Goal: Information Seeking & Learning: Understand process/instructions

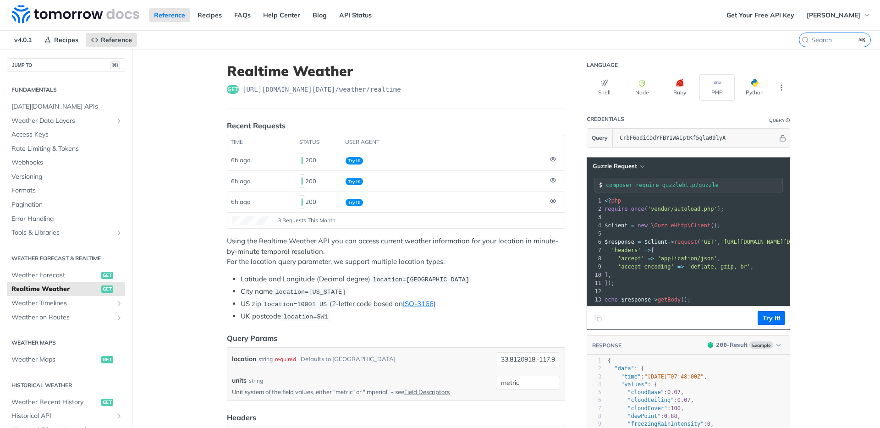
scroll to position [11, 0]
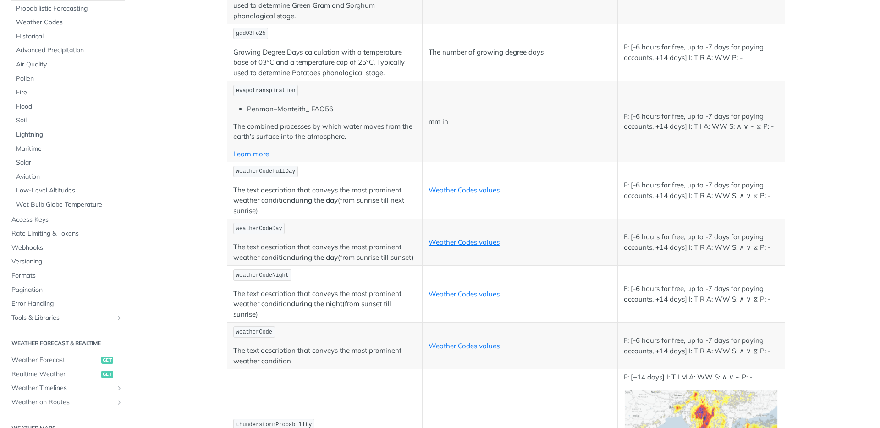
scroll to position [111, 0]
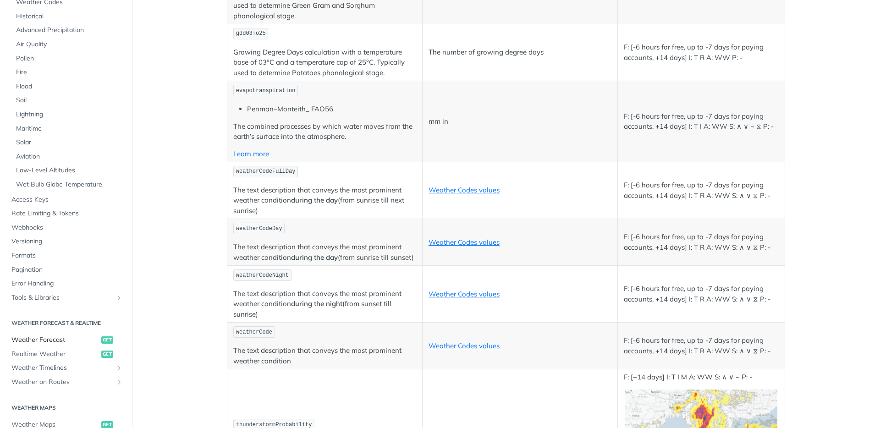
click at [59, 337] on span "Weather Forecast" at bounding box center [55, 340] width 88 height 9
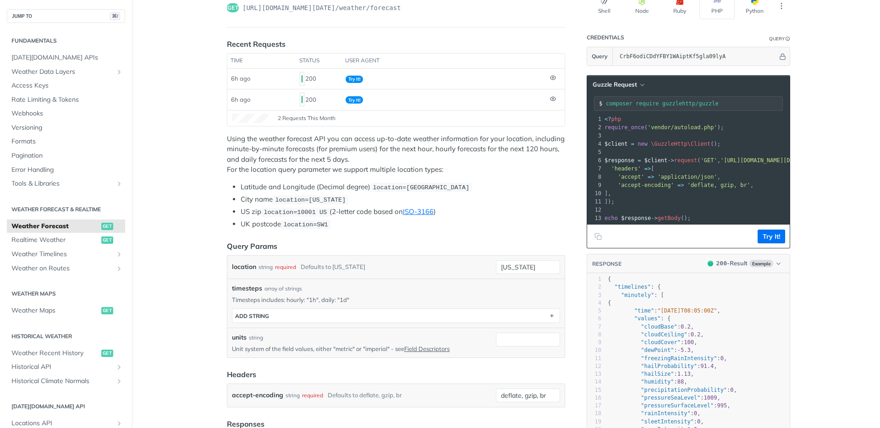
scroll to position [190, 0]
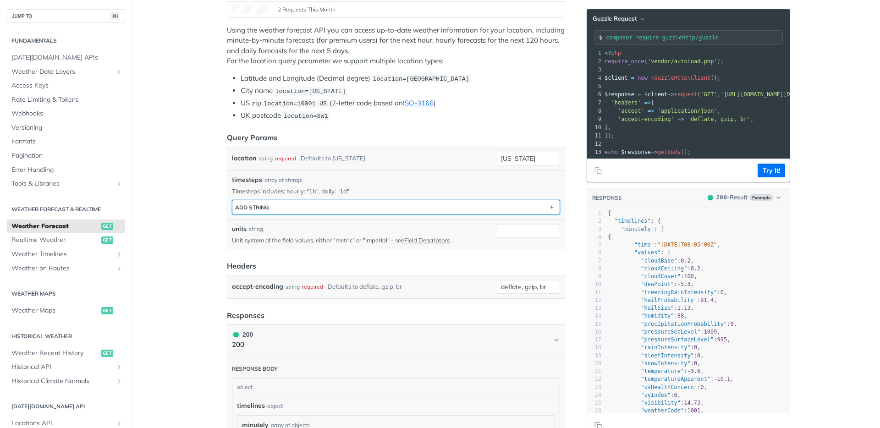
click at [487, 207] on button "ADD string" at bounding box center [395, 207] width 327 height 14
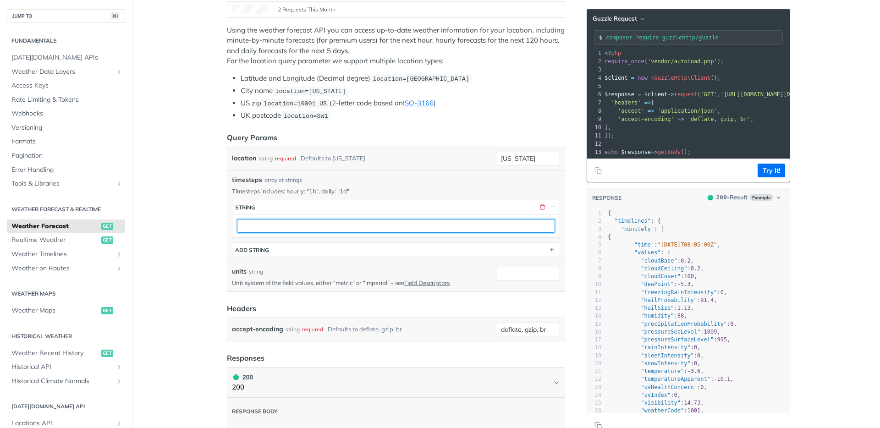
click at [369, 230] on input "text" at bounding box center [396, 226] width 318 height 14
type input "1d"
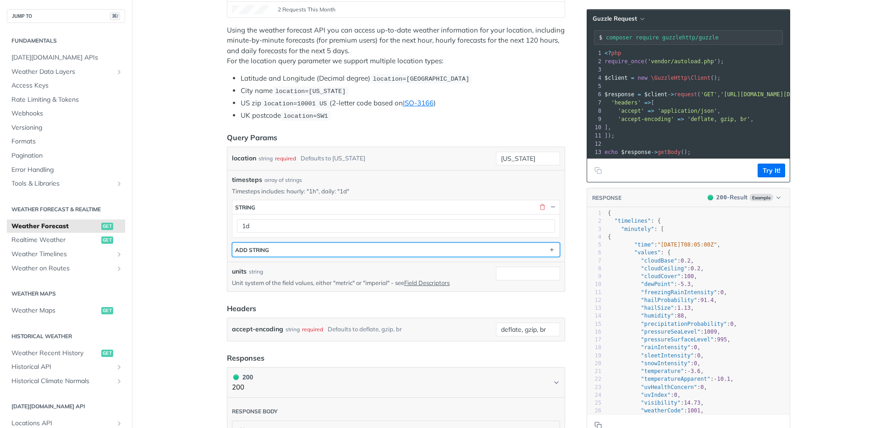
click at [269, 247] on button "ADD string" at bounding box center [395, 250] width 327 height 14
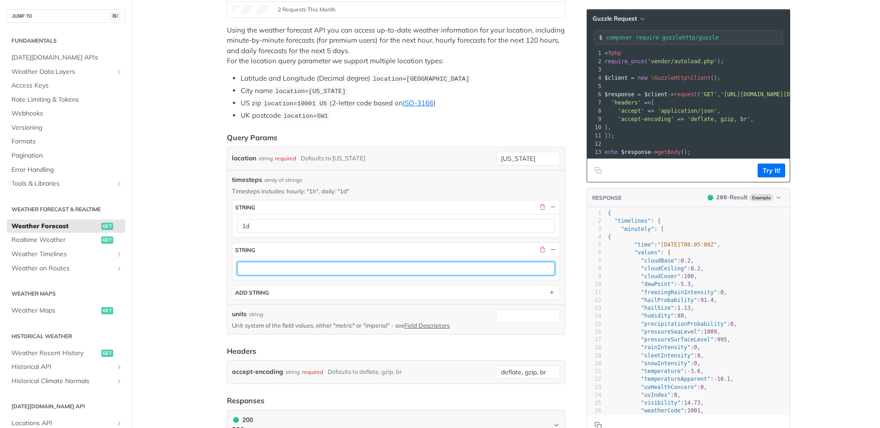
click at [262, 266] on input "text" at bounding box center [396, 269] width 318 height 14
type input "1h"
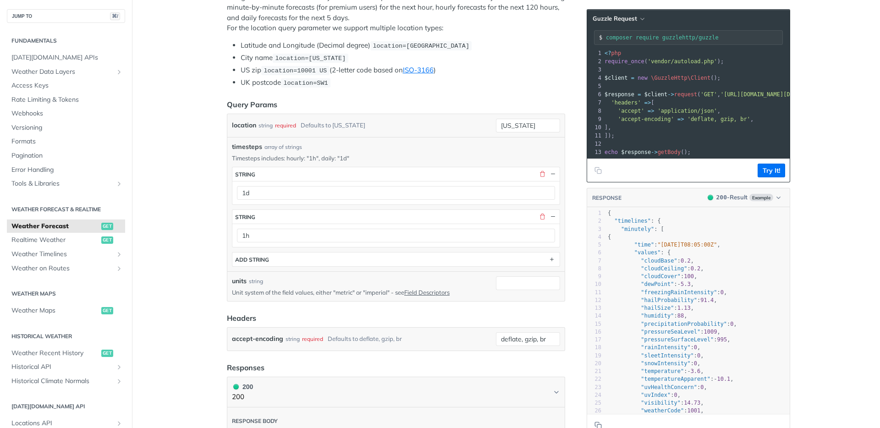
scroll to position [294, 0]
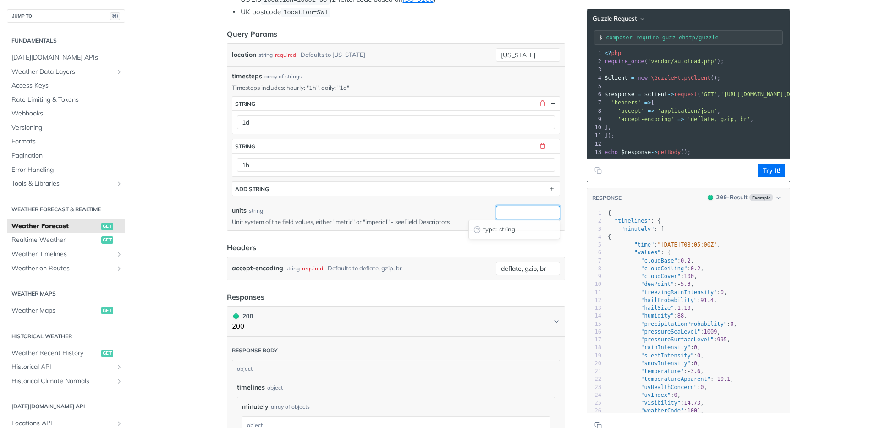
click at [516, 215] on input "units" at bounding box center [528, 213] width 64 height 14
type input "metric"
click at [767, 177] on button "Try It!" at bounding box center [772, 171] width 28 height 14
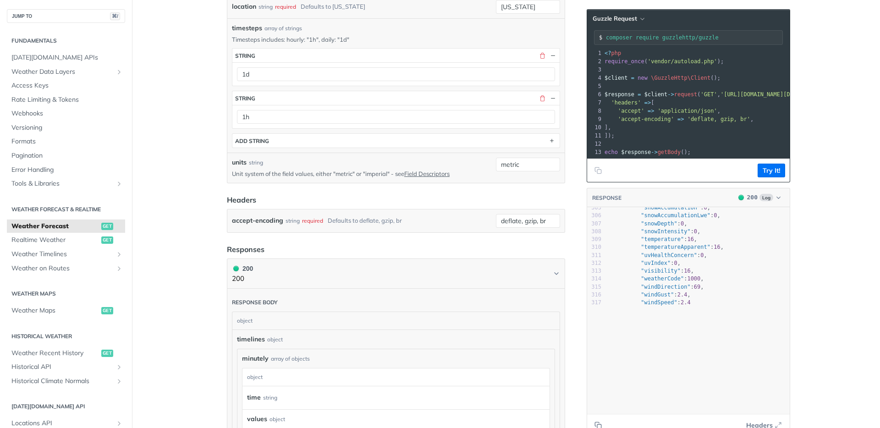
scroll to position [2848, 0]
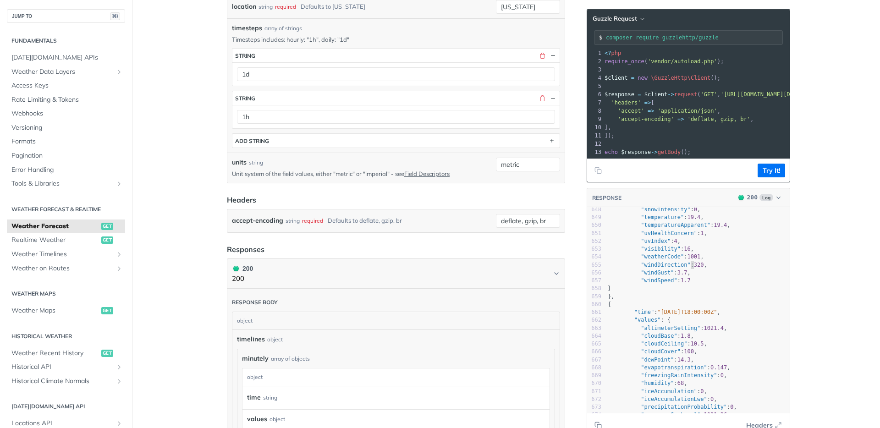
click at [686, 276] on pre ""windGust" : 3.7 ," at bounding box center [698, 273] width 184 height 8
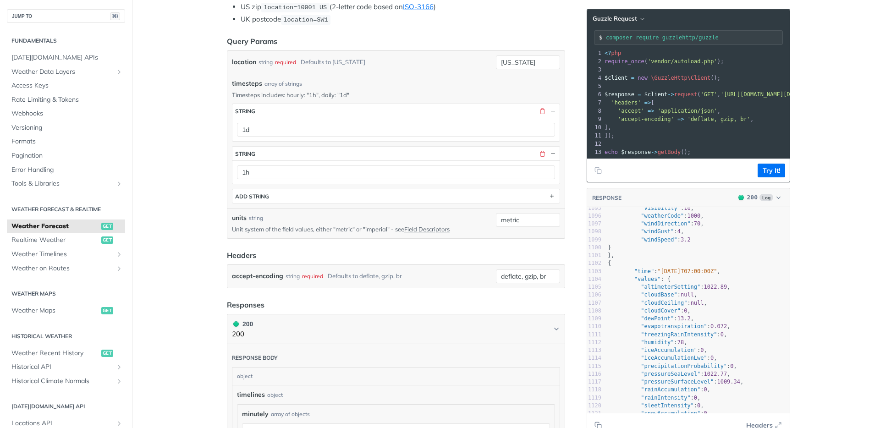
scroll to position [9533, 0]
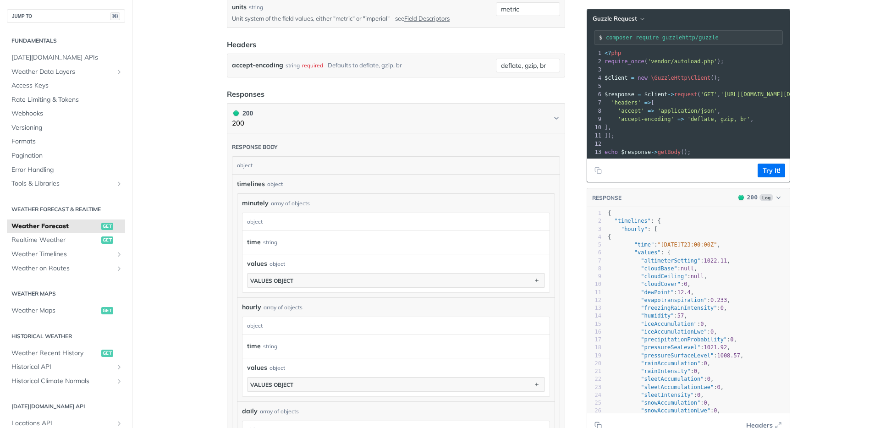
click at [667, 264] on span ""altimeterSetting"" at bounding box center [671, 261] width 60 height 6
drag, startPoint x: 637, startPoint y: 266, endPoint x: 712, endPoint y: 326, distance: 95.5
click at [711, 324] on div "1 { 2 "timelines" : { 3 "hourly" : [ 4 { 5 "time" : "[DATE]T23:00:00Z" , 6 "val…" at bounding box center [698, 344] width 184 height 269
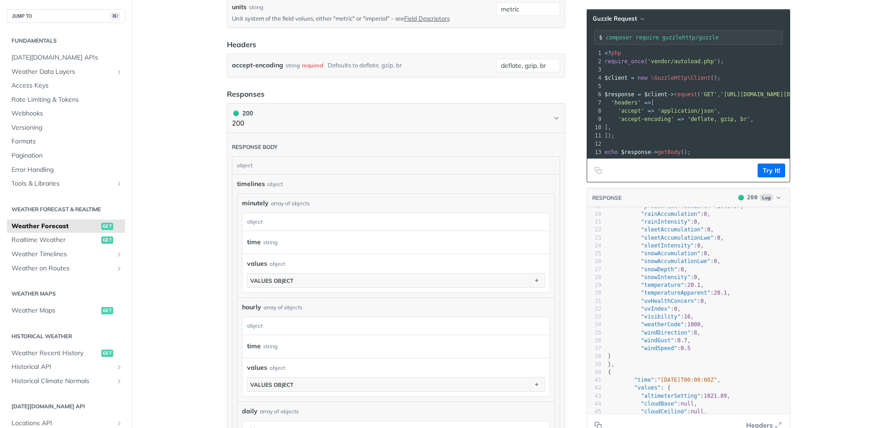
type textarea ""altimeterSetting": 1022.11, "cloudBase": null, "cloudCeiling": null, "cloudCov…"
click at [706, 353] on pre ""windSpeed" : 0.5" at bounding box center [698, 349] width 184 height 8
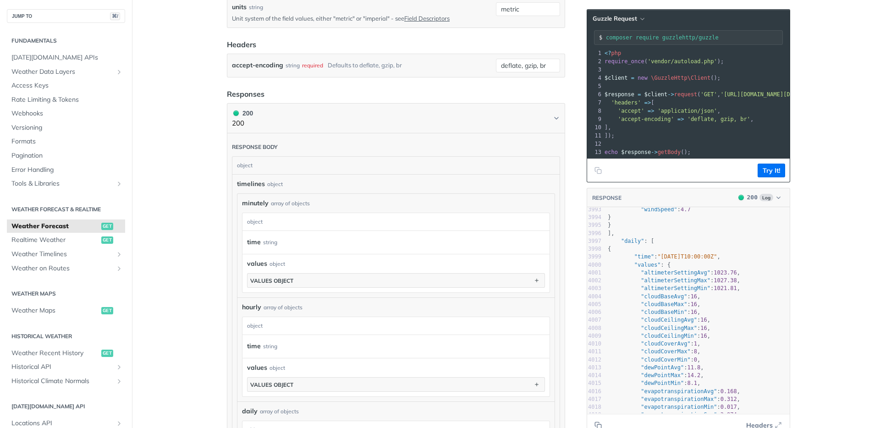
click at [641, 276] on span ""altimeterSettingAvg"" at bounding box center [676, 273] width 70 height 6
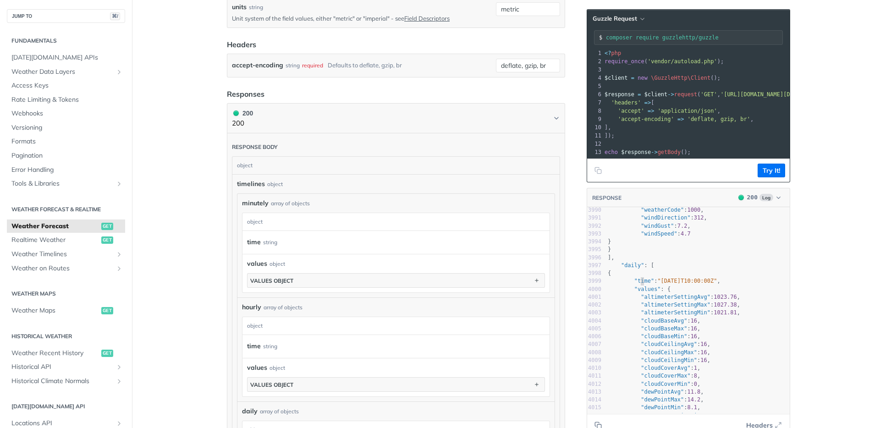
type textarea "ime": "[DATE]T10:00:00Z", "v"
click at [638, 293] on span ""values"" at bounding box center [648, 289] width 27 height 6
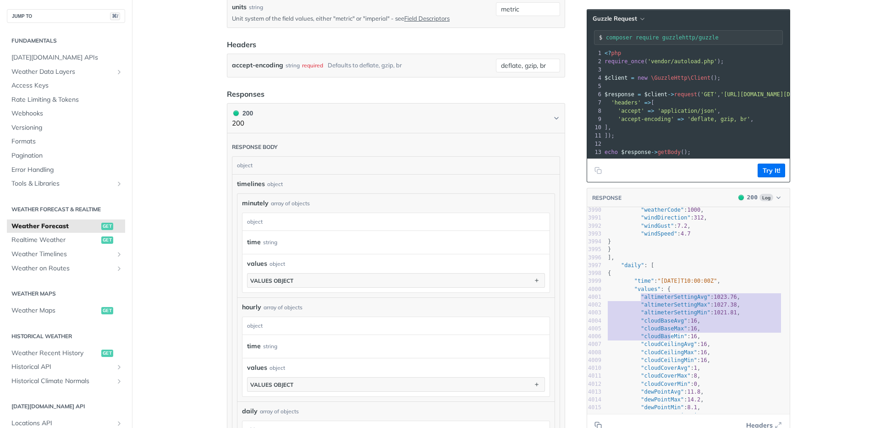
drag, startPoint x: 638, startPoint y: 304, endPoint x: 671, endPoint y: 352, distance: 58.6
click at [671, 352] on div "3986 "snowIntensity" : 0 , 3987 "temperature" : 11.6 , 3988 "temperatureApparen…" at bounding box center [698, 432] width 184 height 514
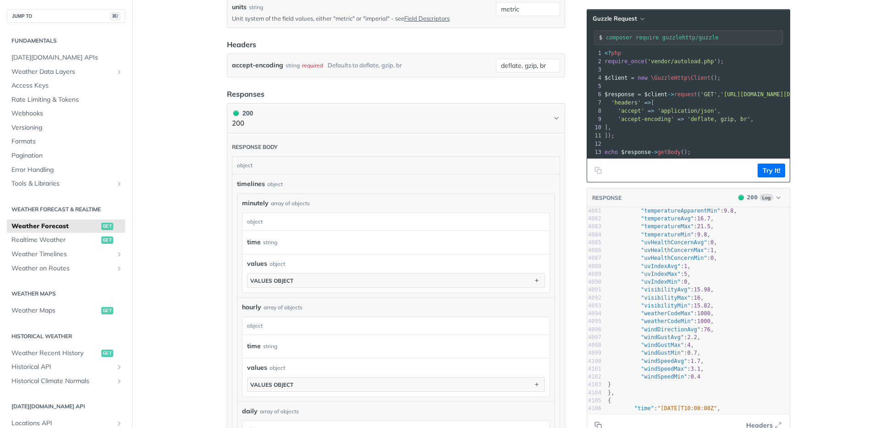
click at [701, 381] on pre ""windSpeedMin" : 0.4" at bounding box center [698, 377] width 184 height 8
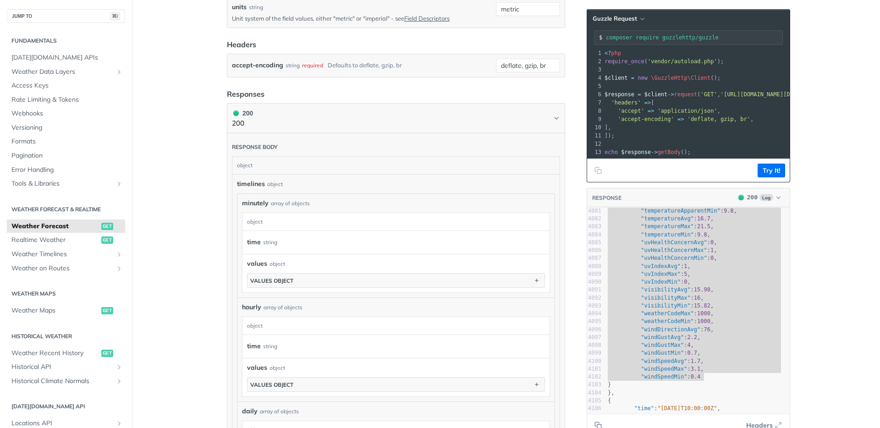
type textarea ""altimeterSettingAvg": 1023.76, "altimeterSettingMax": 1027.38, "altimeterSetti…"
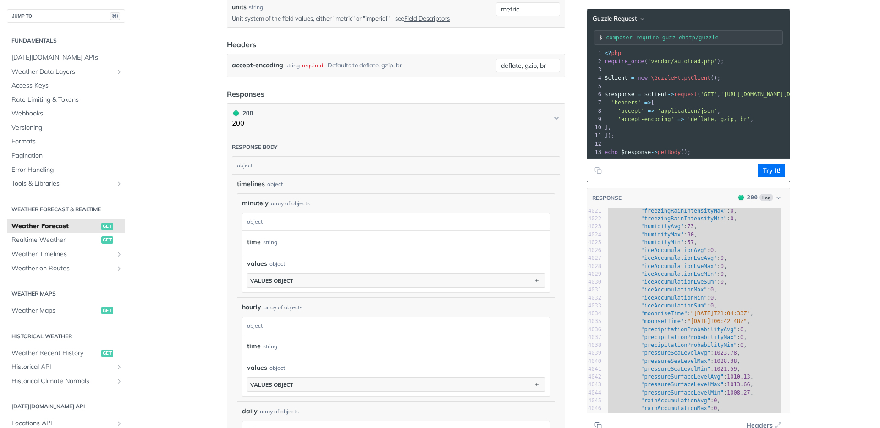
scroll to position [31849, 0]
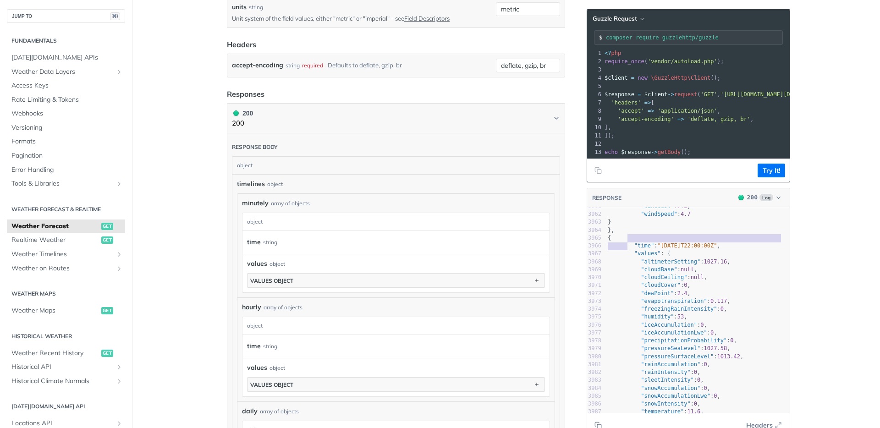
drag, startPoint x: 625, startPoint y: 248, endPoint x: 633, endPoint y: 317, distance: 69.6
click at [633, 315] on div "3929 "windDirection" : 312 , 3948 "pressureSeaLevel" : 1027.58 , 3949 "pressure…" at bounding box center [698, 305] width 184 height 411
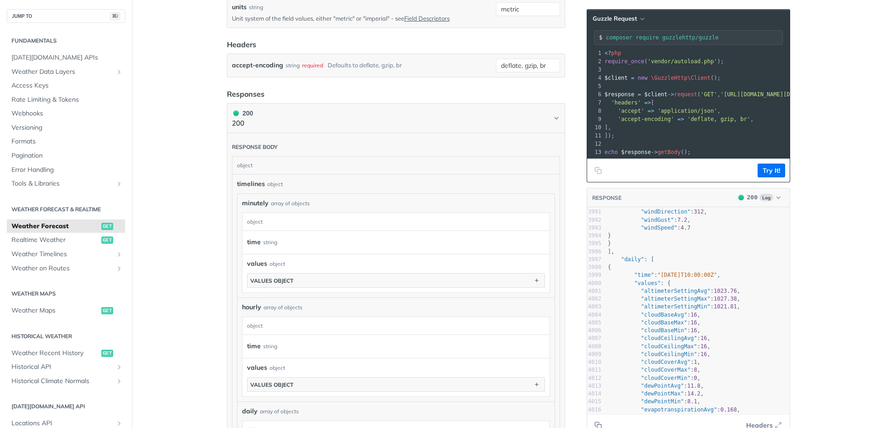
click at [644, 240] on pre "}" at bounding box center [698, 236] width 184 height 8
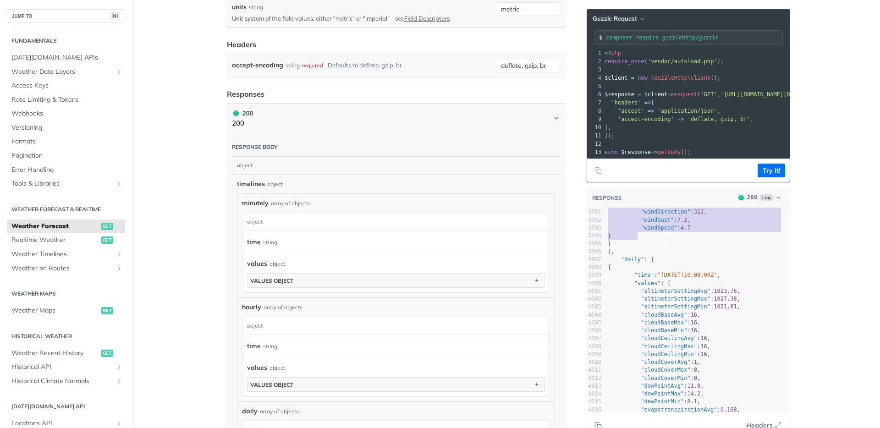
type textarea "​{ "time": "[DATE]T22:00:00Z", "values": { "altimeterSetting": 1027.16, "cloudB…"
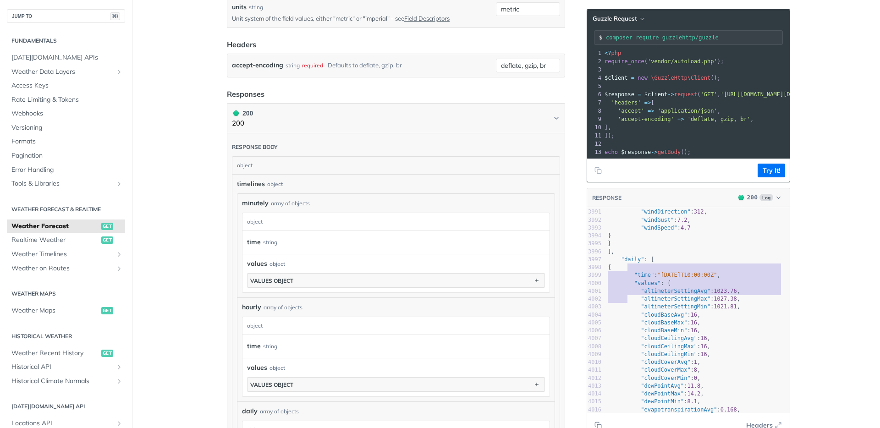
drag, startPoint x: 625, startPoint y: 275, endPoint x: 624, endPoint y: 304, distance: 28.9
click at [624, 304] on div "3962 "windSpeed" : 4.7 3963 } 3964 }, 3965 { 3966 "time" : "[DATE]T22:00:00Z" ,…" at bounding box center [698, 224] width 184 height 491
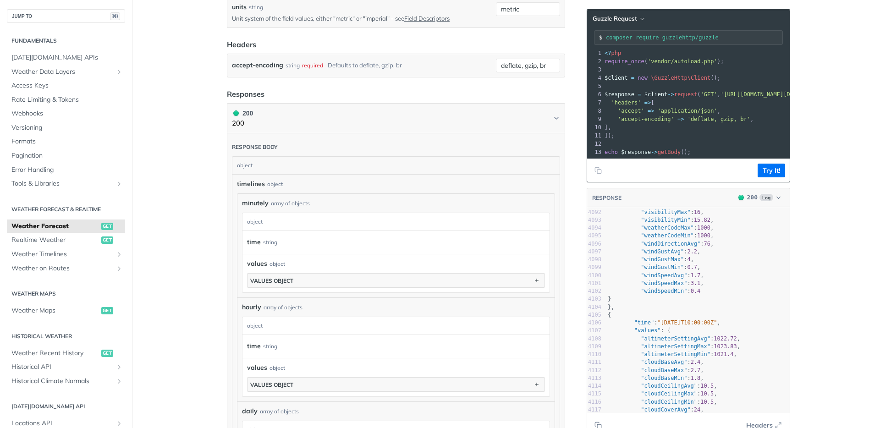
click at [643, 311] on pre "}," at bounding box center [698, 308] width 184 height 8
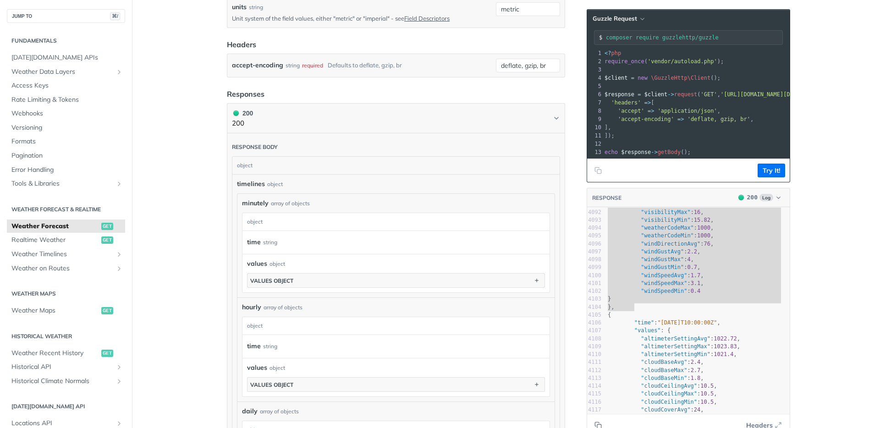
type textarea "{ "time": "[DATE]T10:00:00Z", "values": { "altimeterSettingAvg": 1023.76, "alti…"
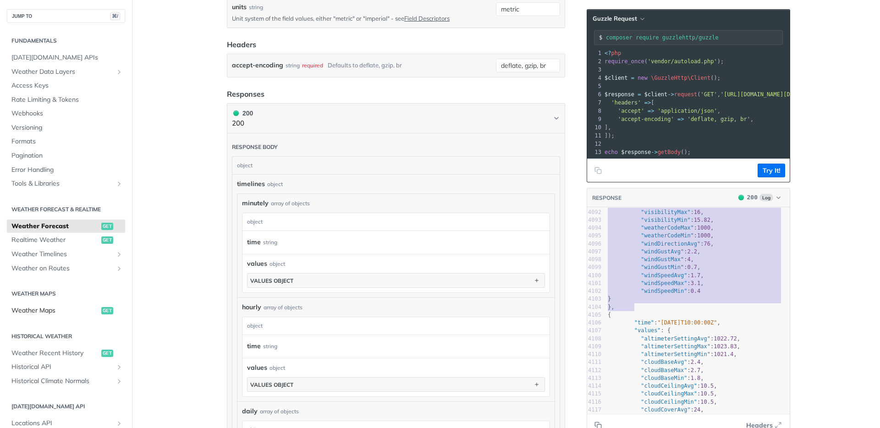
click at [19, 312] on span "Weather Maps" at bounding box center [55, 310] width 88 height 9
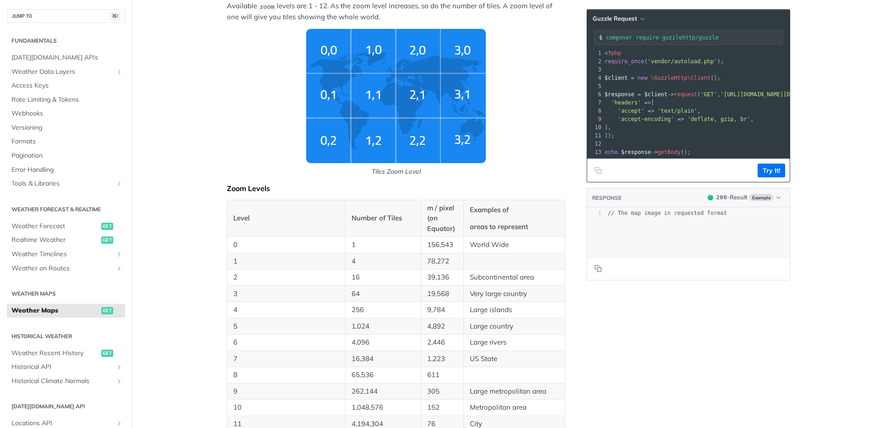
scroll to position [24, 0]
